Goal: Task Accomplishment & Management: Use online tool/utility

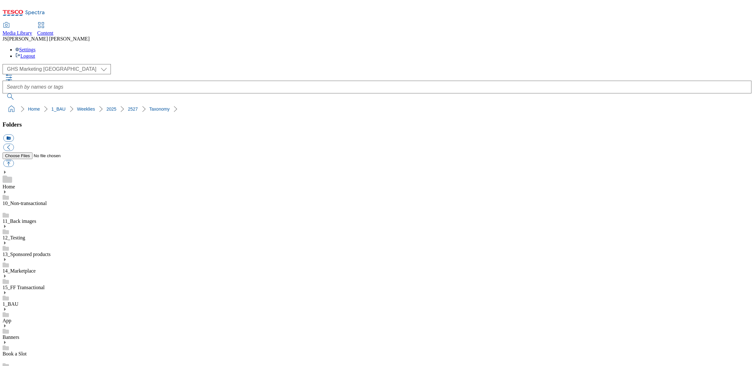
select select "flare-ghs-mktg"
click at [54, 30] on div "Content" at bounding box center [45, 33] width 16 height 6
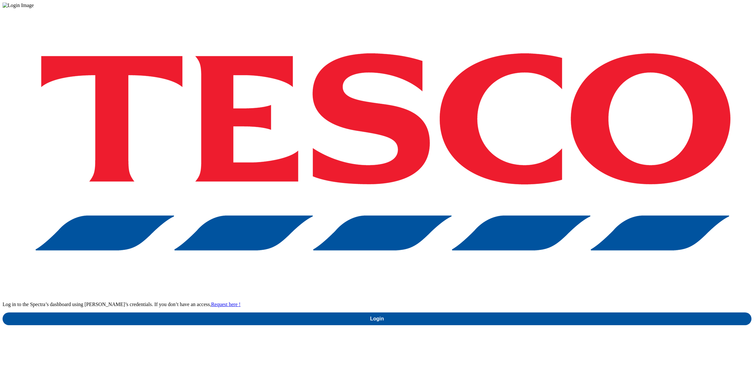
click at [555, 214] on div "Log in to the Spectra’s dashboard using Tesco’s credentials. If you don’t have …" at bounding box center [377, 166] width 749 height 317
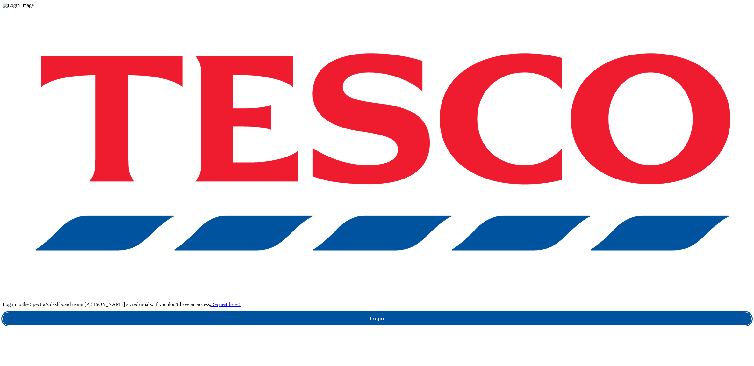
click at [570, 312] on link "Login" at bounding box center [377, 318] width 749 height 13
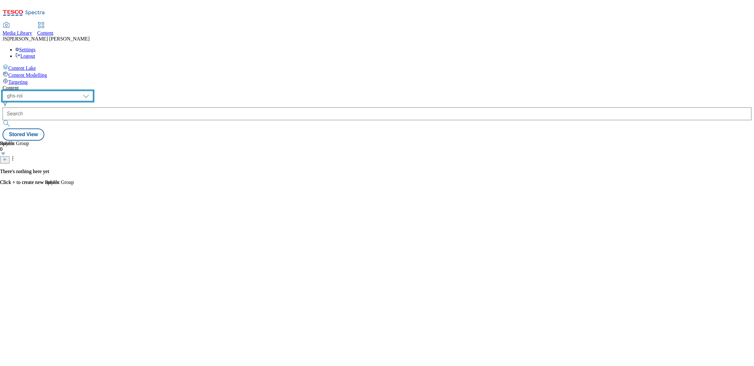
click at [93, 91] on select "ghs-roi ghs-uk ighs-cz ighs-hu ighs-sk phones-uk" at bounding box center [48, 96] width 91 height 10
select select "ghs-uk"
click at [83, 91] on select "ghs-roi ghs-uk ighs-cz ighs-hu ighs-sk phones-uk" at bounding box center [48, 96] width 91 height 10
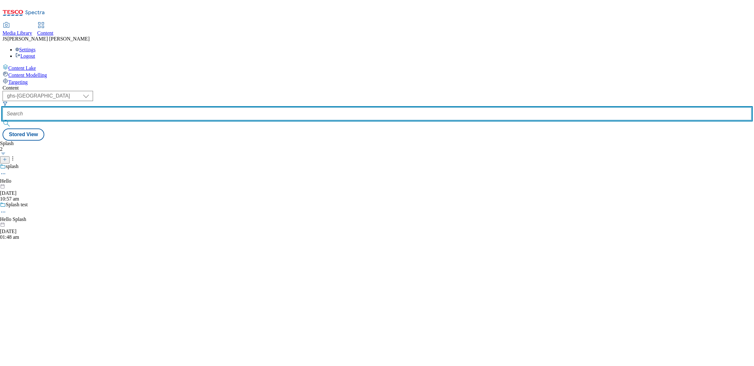
click at [158, 107] on input "text" at bounding box center [377, 113] width 749 height 13
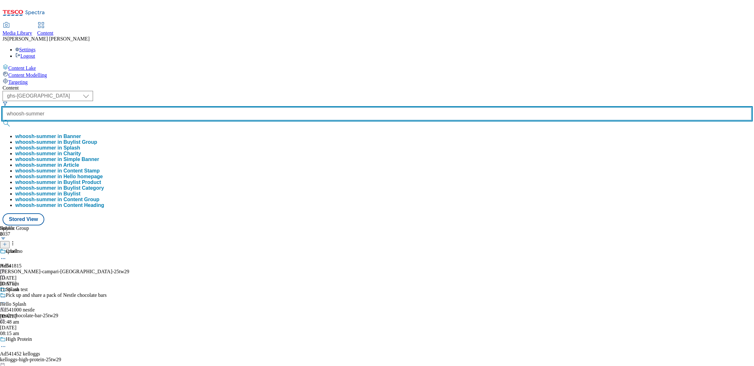
type input "whoosh-summer"
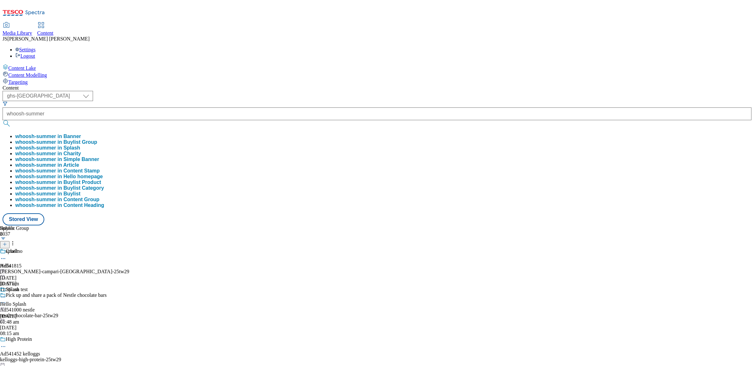
click at [97, 139] on button "whoosh-summer in Buylist Group" at bounding box center [56, 142] width 82 height 6
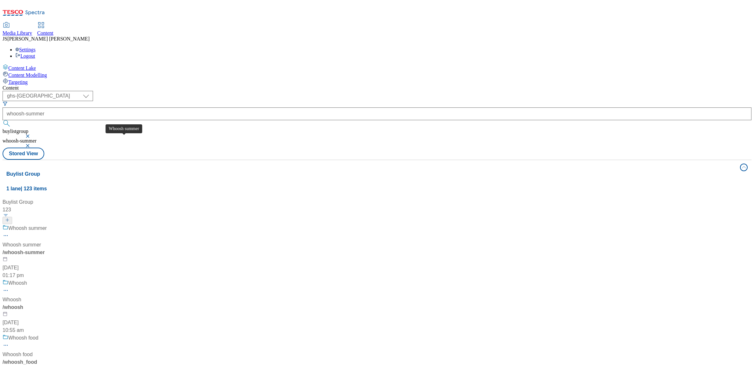
click at [41, 241] on div "Whoosh summer" at bounding box center [22, 245] width 39 height 8
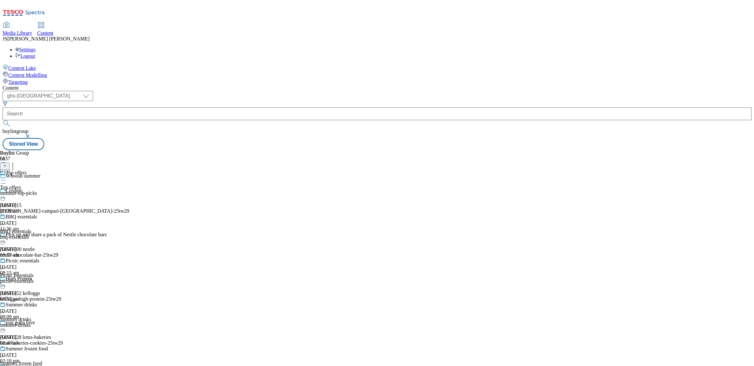
scroll to position [3170, 0]
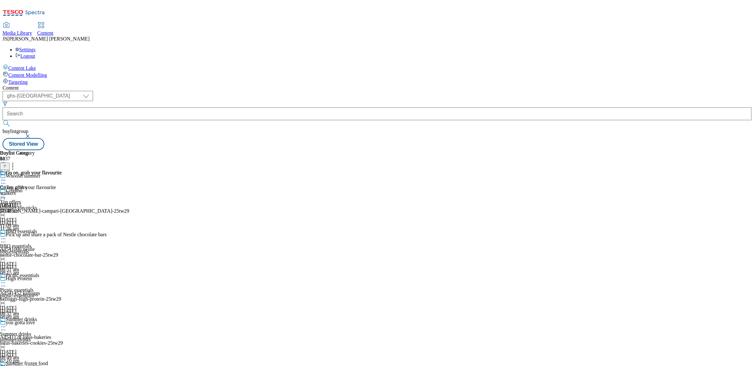
click at [27, 79] on span "Targeting" at bounding box center [17, 81] width 19 height 5
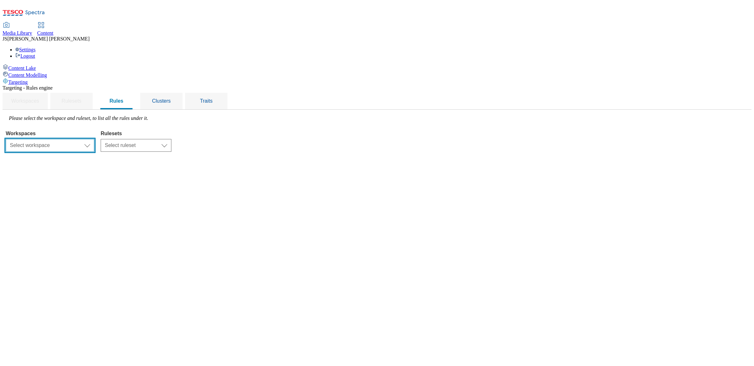
click at [94, 139] on select "Select workspace Content" at bounding box center [50, 145] width 89 height 13
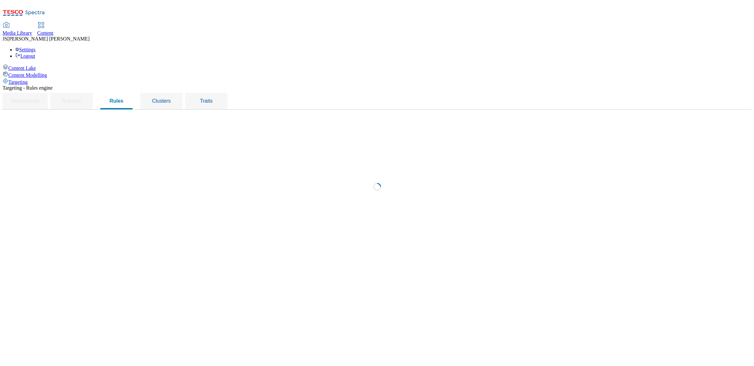
select select "f510054f-adaa-4692-b570-80fa3897127a"
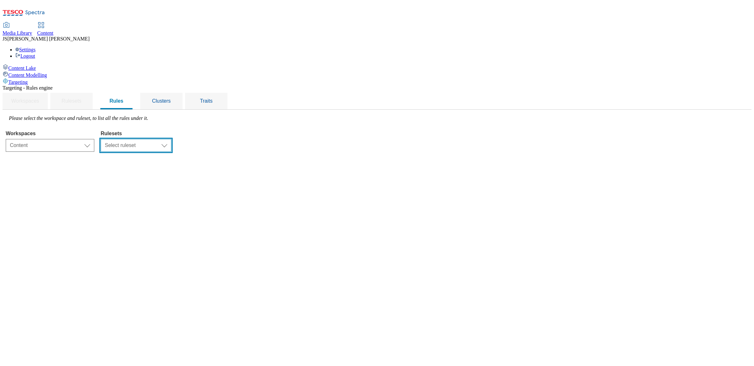
click at [171, 139] on select "Select ruleset CZ HU ROI SK UK" at bounding box center [136, 145] width 71 height 13
select select "7f9e739d-6abb-424f-b94f-4b375a3fe6e0"
click at [171, 139] on select "Select ruleset CZ HU ROI SK UK" at bounding box center [136, 145] width 71 height 13
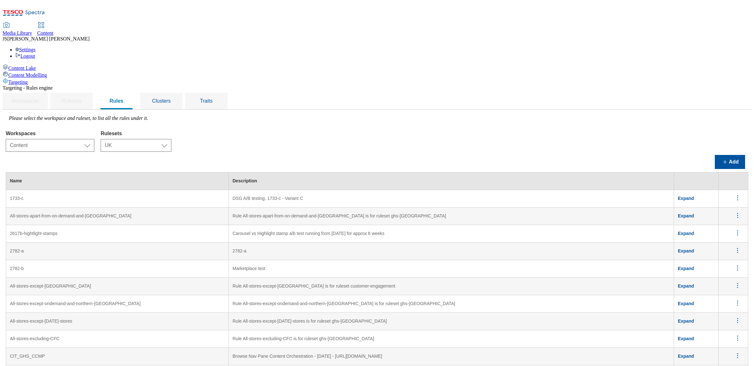
click at [342, 128] on div "Workspaces Select workspace Content Content Rulesets Select ruleset CZ HU ROI S…" at bounding box center [377, 140] width 743 height 24
